Goal: Find specific page/section: Find specific page/section

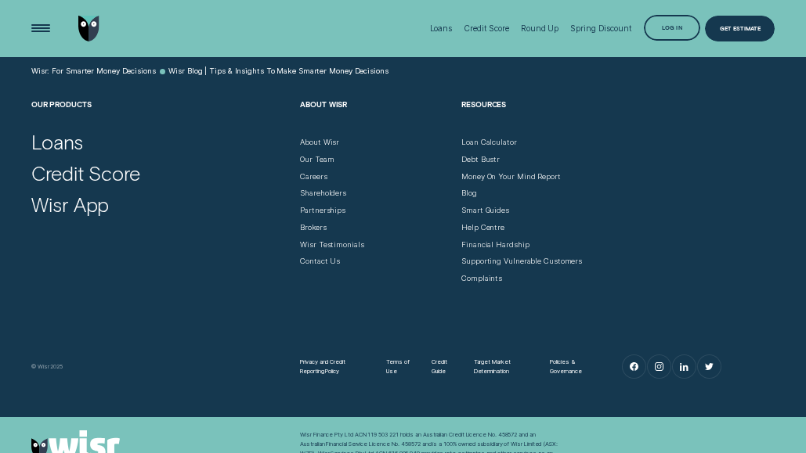
scroll to position [4243, 0]
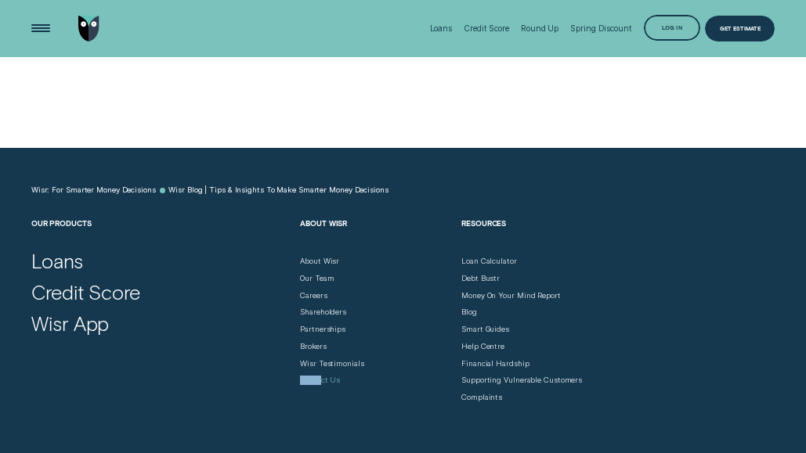
click at [325, 369] on div "Contact Us" at bounding box center [376, 377] width 152 height 17
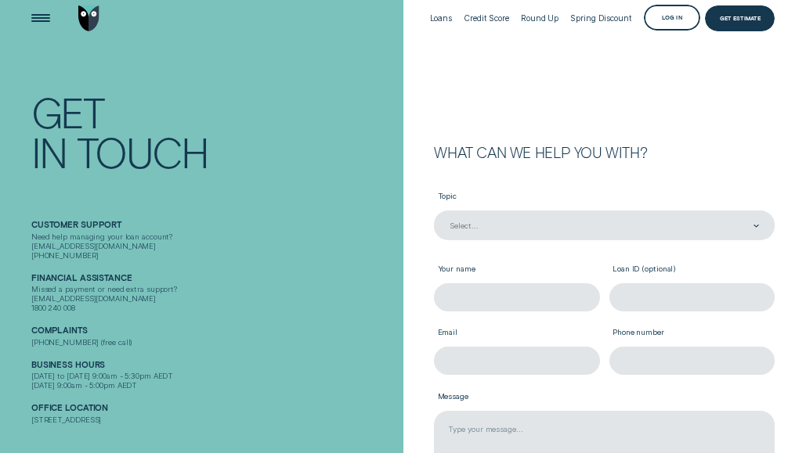
scroll to position [9, 0]
click at [449, 18] on div "Loans" at bounding box center [441, 19] width 23 height 9
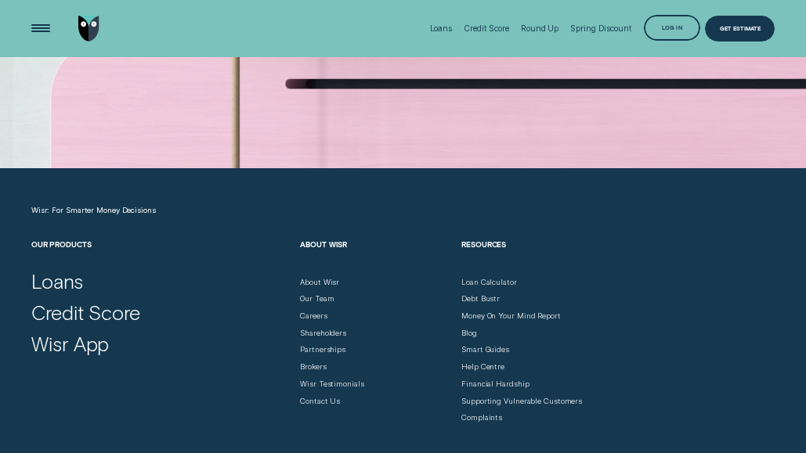
scroll to position [3490, 0]
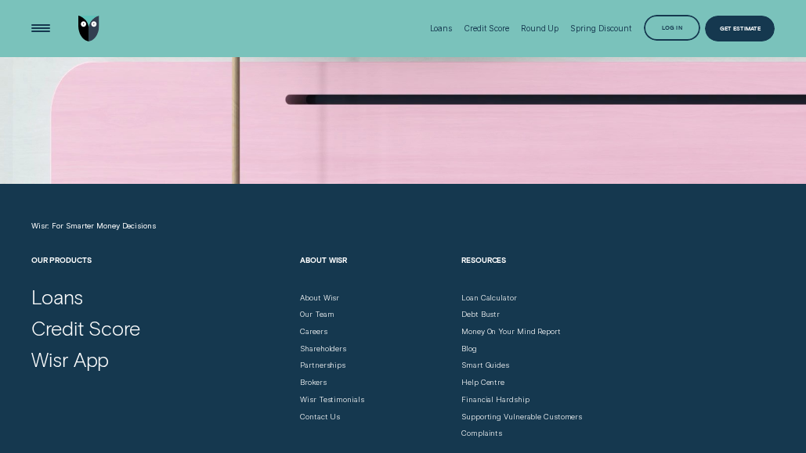
click at [659, 23] on div "Log in" at bounding box center [672, 28] width 57 height 26
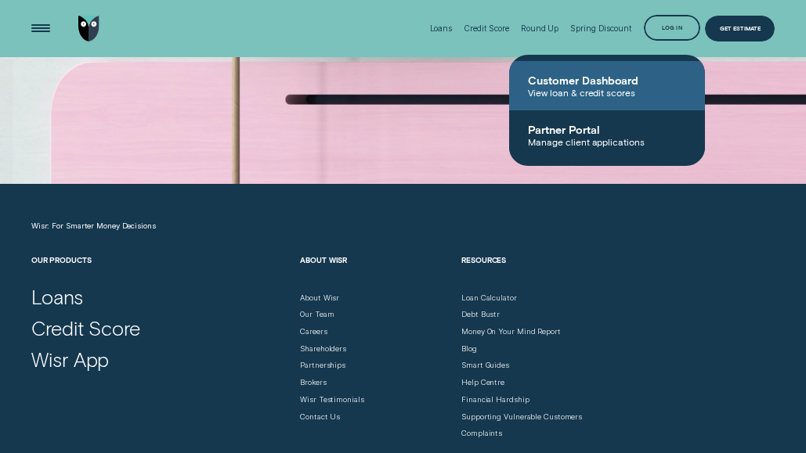
click at [611, 75] on span "Customer Dashboard" at bounding box center [607, 80] width 158 height 13
